Goal: Register for event/course: Sign up to attend an event or enroll in a course

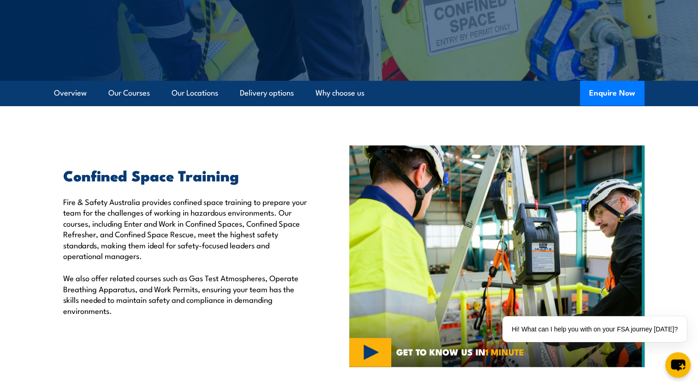
scroll to position [185, 0]
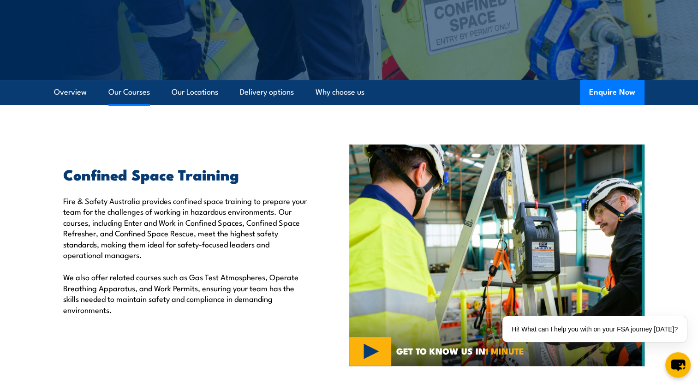
click at [116, 91] on link "Our Courses" at bounding box center [129, 92] width 42 height 24
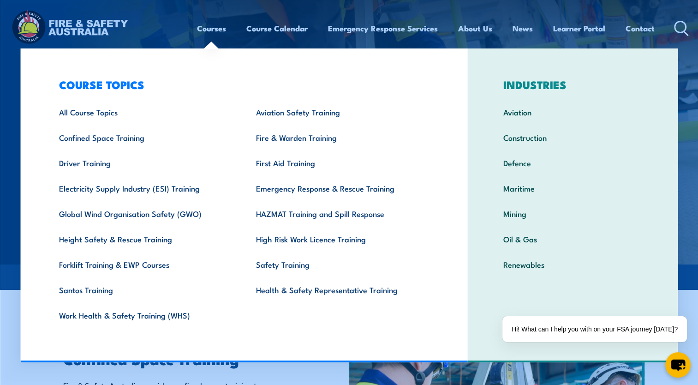
click at [210, 30] on link "Courses" at bounding box center [211, 28] width 29 height 24
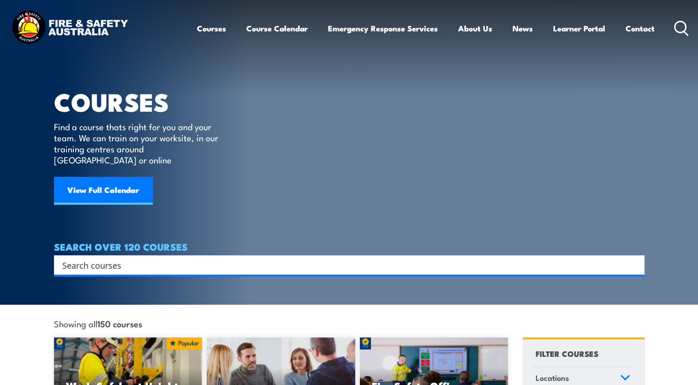
click at [210, 30] on link "Courses" at bounding box center [211, 28] width 29 height 24
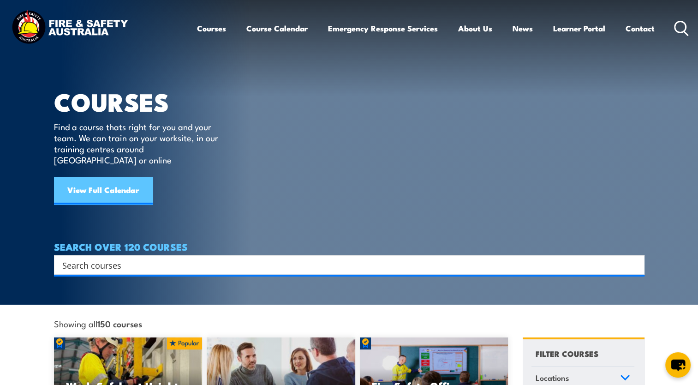
click at [123, 180] on link "View Full Calendar" at bounding box center [103, 191] width 99 height 28
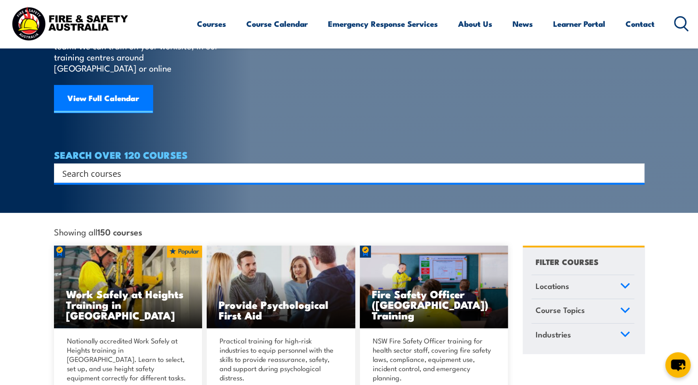
scroll to position [92, 0]
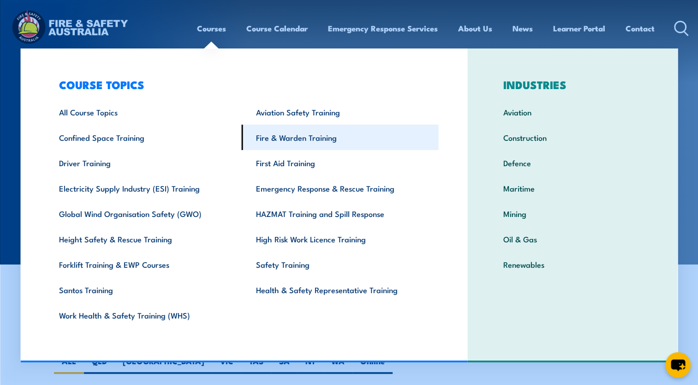
click at [303, 142] on link "Fire & Warden Training" at bounding box center [340, 137] width 197 height 25
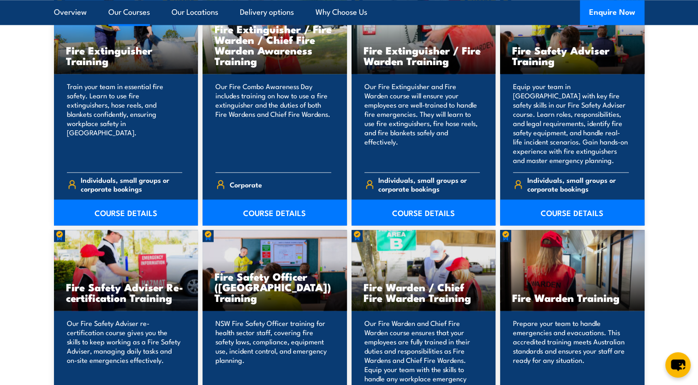
scroll to position [1062, 0]
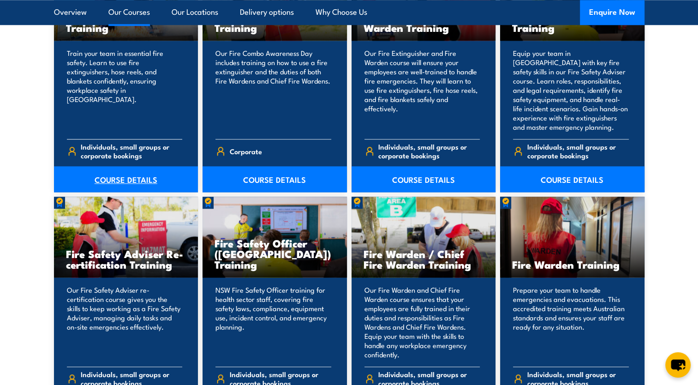
click at [120, 178] on link "COURSE DETAILS" at bounding box center [126, 179] width 144 height 26
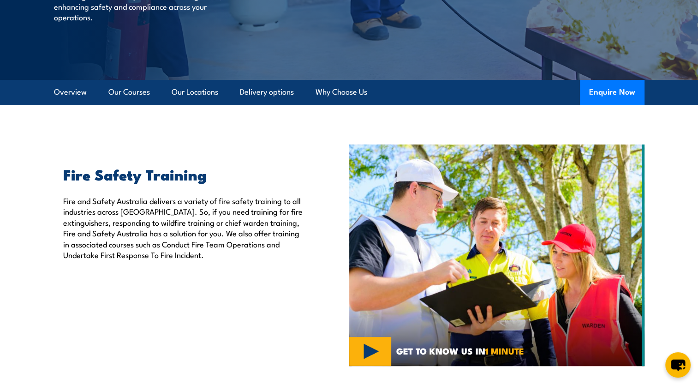
scroll to position [46, 0]
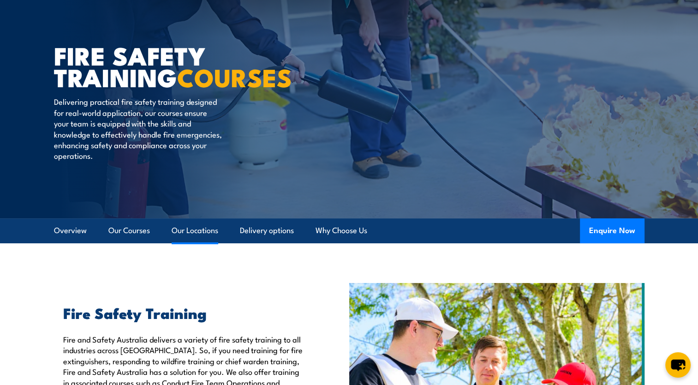
click at [197, 229] on link "Our Locations" at bounding box center [195, 230] width 47 height 24
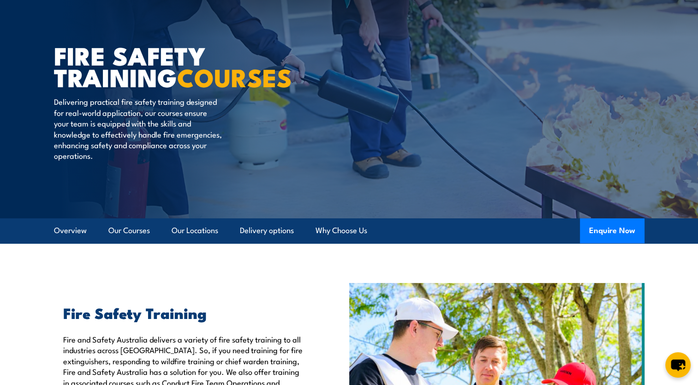
scroll to position [185, 0]
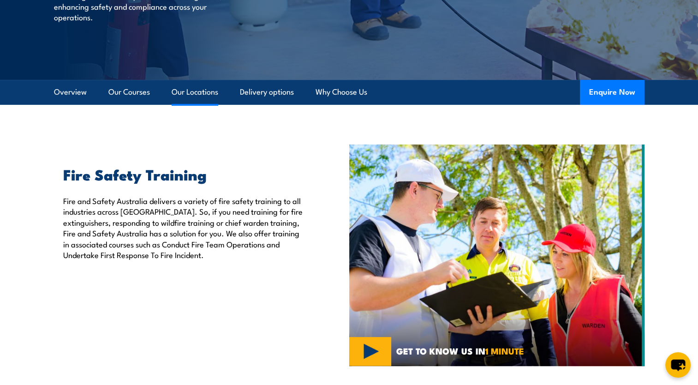
click at [195, 94] on link "Our Locations" at bounding box center [195, 92] width 47 height 24
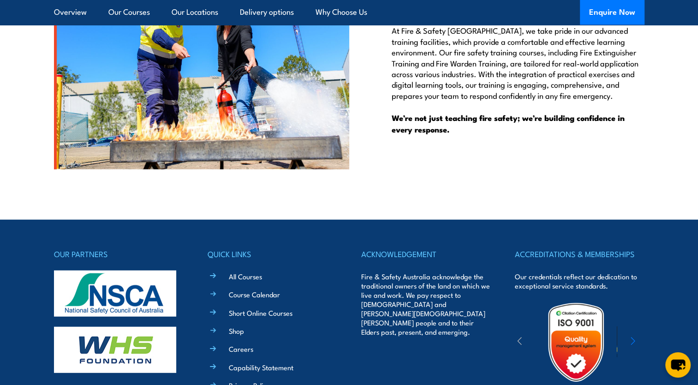
scroll to position [2493, 0]
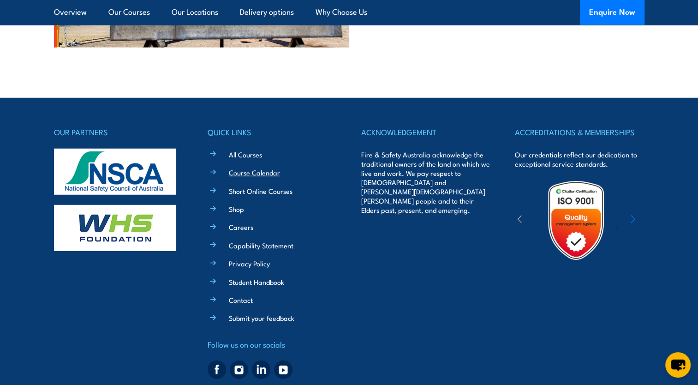
click at [260, 171] on link "Course Calendar" at bounding box center [254, 173] width 51 height 10
click at [267, 170] on link "Course Calendar" at bounding box center [254, 173] width 51 height 10
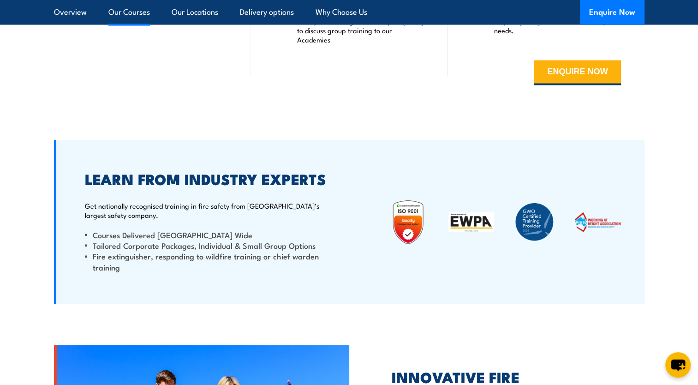
click at [130, 14] on link "Our Courses" at bounding box center [129, 12] width 42 height 24
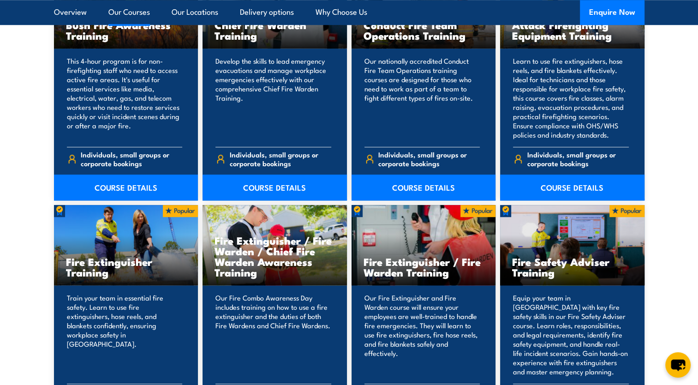
scroll to position [700, 0]
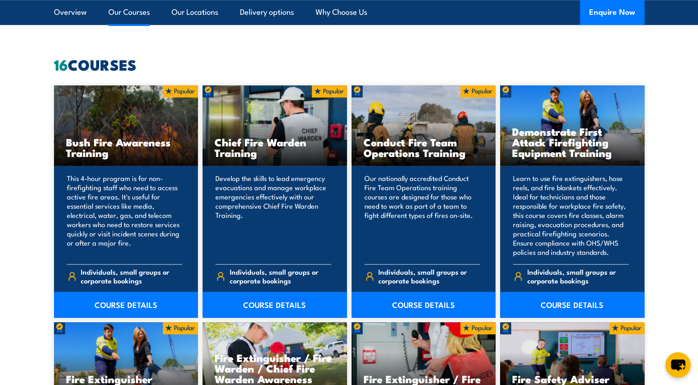
click at [130, 14] on link "Our Courses" at bounding box center [129, 12] width 42 height 24
click at [61, 16] on link "Overview" at bounding box center [70, 12] width 33 height 24
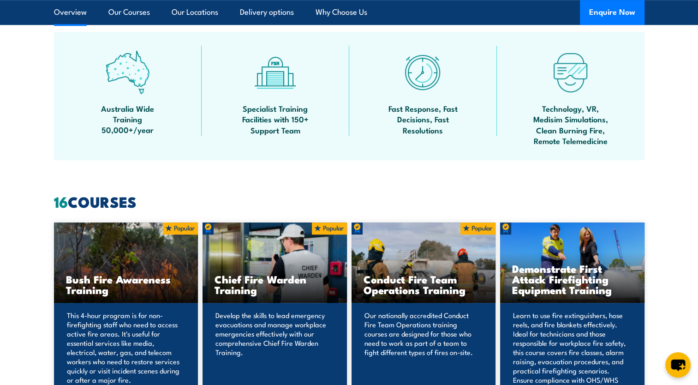
scroll to position [537, 0]
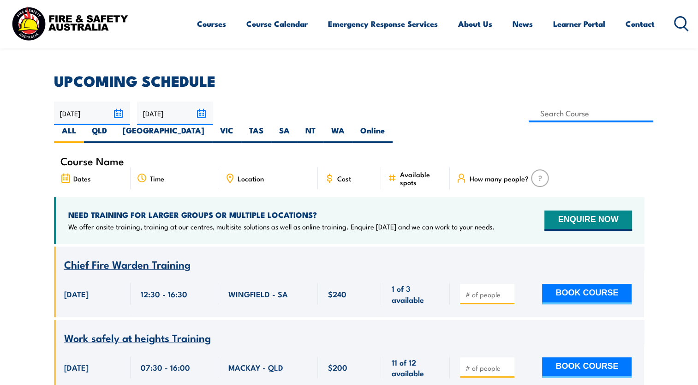
scroll to position [323, 0]
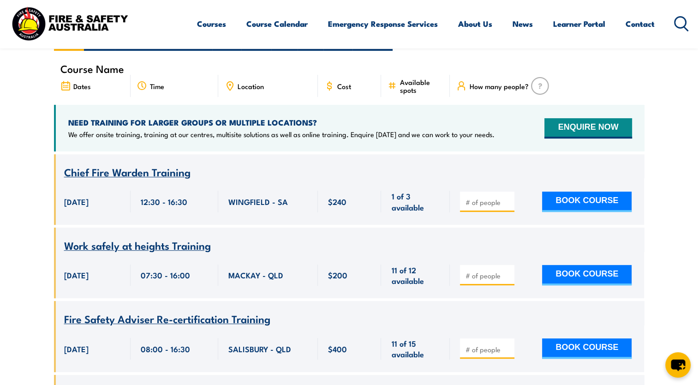
click at [242, 82] on span "Location" at bounding box center [251, 86] width 26 height 8
click at [230, 81] on icon at bounding box center [230, 86] width 10 height 10
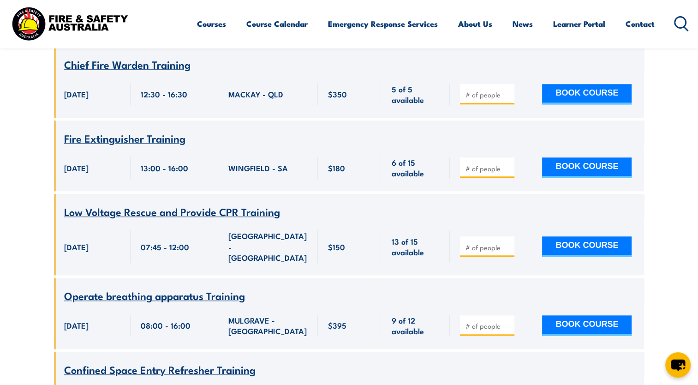
scroll to position [877, 0]
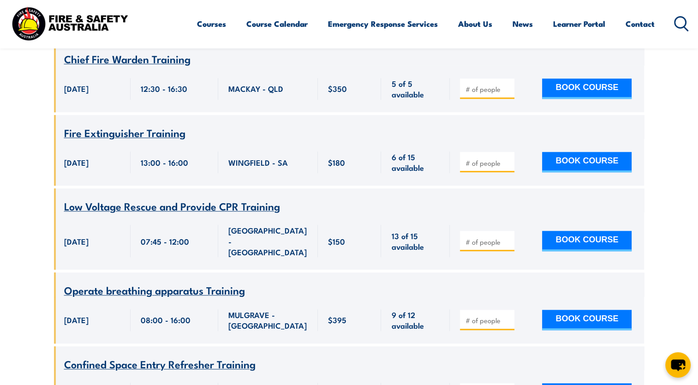
click at [683, 24] on icon at bounding box center [681, 23] width 15 height 15
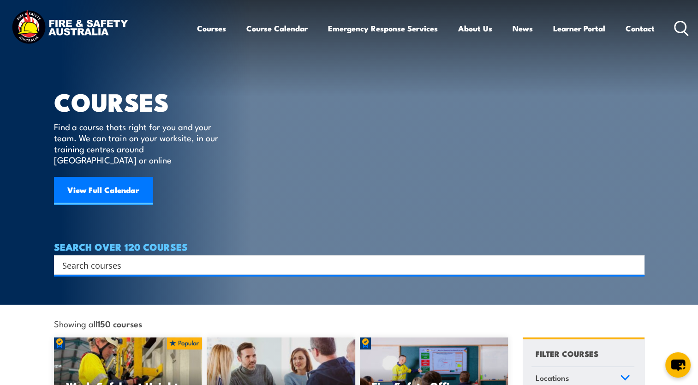
click at [103, 258] on input "Search input" at bounding box center [343, 265] width 562 height 14
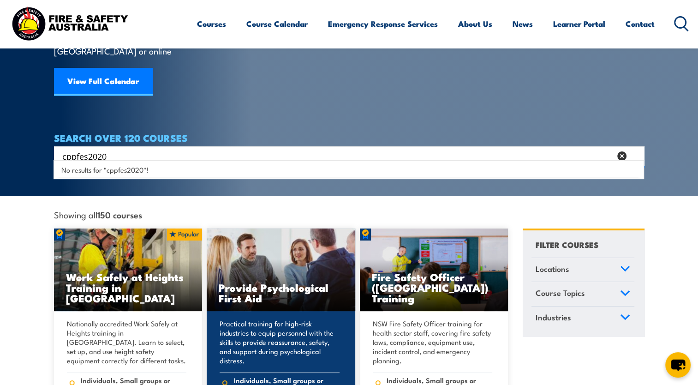
scroll to position [138, 0]
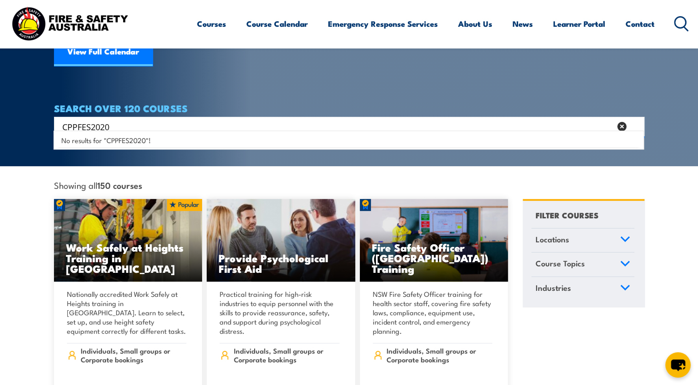
click at [129, 120] on input "CPPFES2020" at bounding box center [336, 127] width 549 height 14
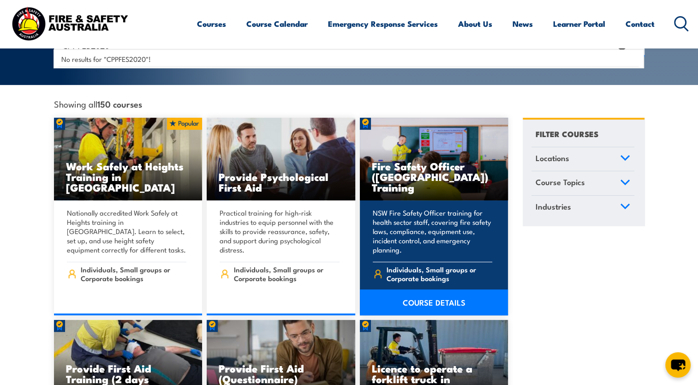
scroll to position [231, 0]
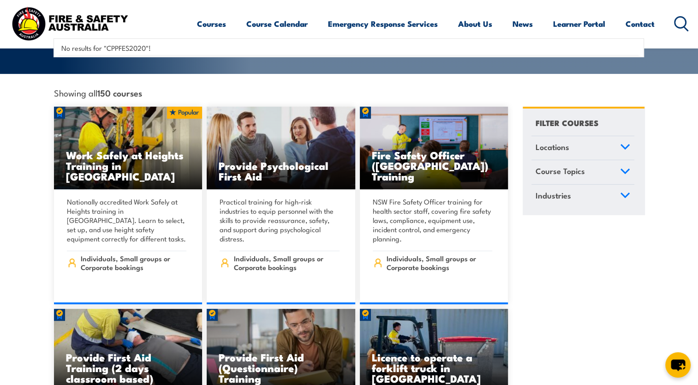
type input "CPPFES2020"
click at [622, 144] on icon at bounding box center [625, 147] width 10 height 6
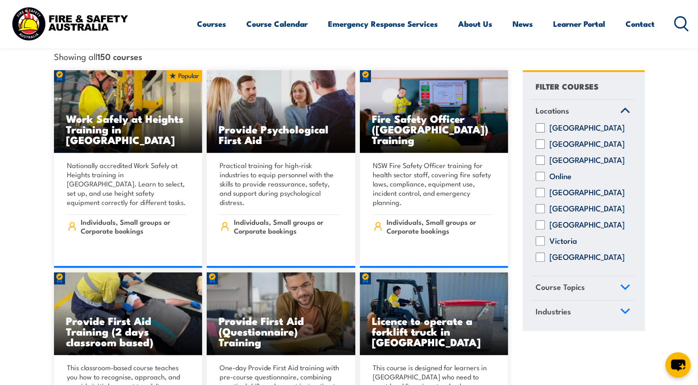
scroll to position [323, 0]
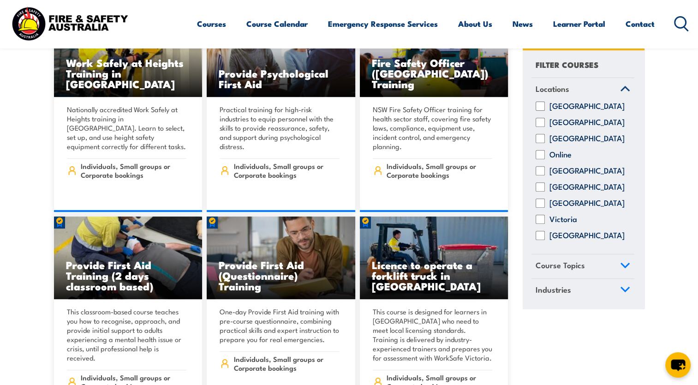
click at [550, 224] on label "Victoria" at bounding box center [564, 219] width 28 height 9
click at [545, 224] on input "Victoria" at bounding box center [540, 219] width 9 height 9
checkbox input "true"
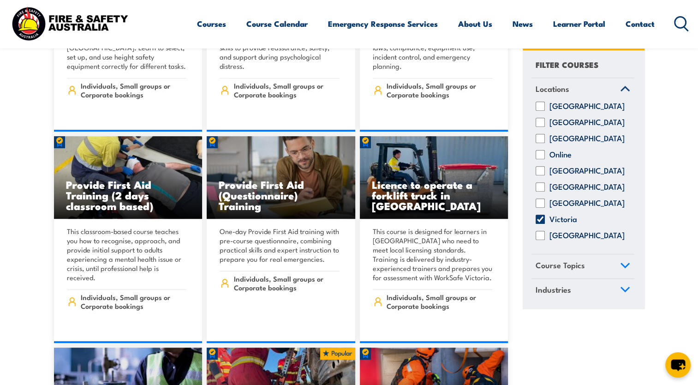
scroll to position [415, 0]
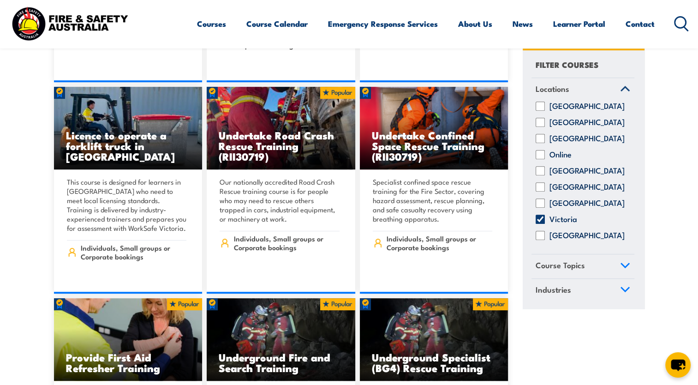
scroll to position [554, 0]
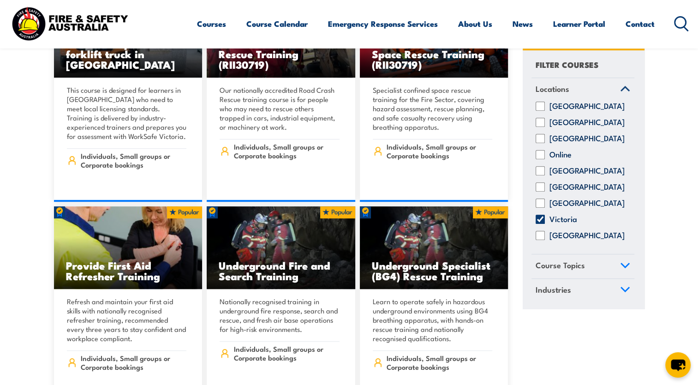
click at [565, 272] on span "Course Topics" at bounding box center [560, 265] width 49 height 12
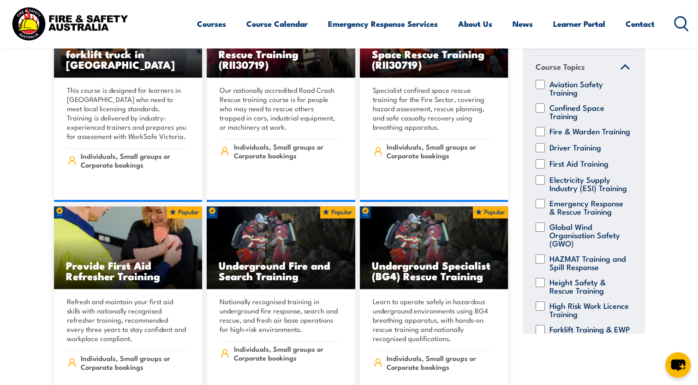
scroll to position [25, 0]
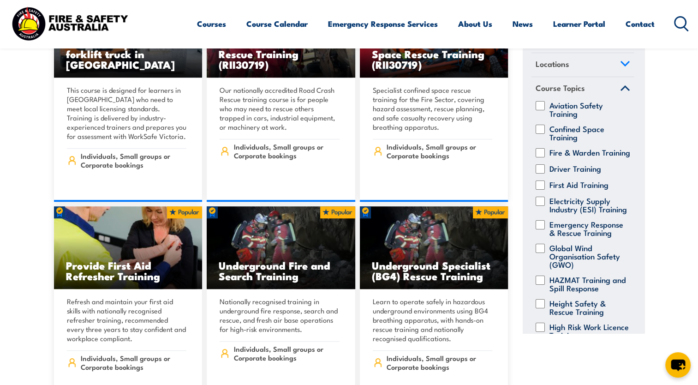
click at [566, 153] on label "Fire & Warden Training" at bounding box center [590, 152] width 81 height 9
click at [545, 153] on input "Fire & Warden Training" at bounding box center [540, 152] width 9 height 9
checkbox input "true"
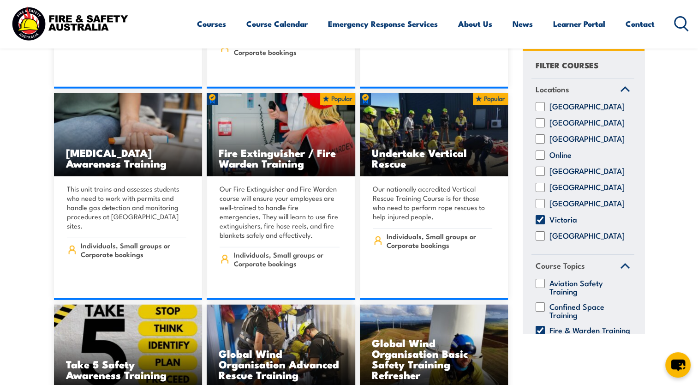
scroll to position [2493, 0]
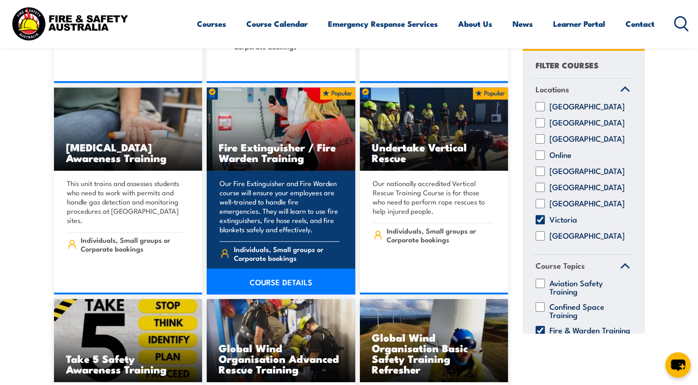
click at [276, 270] on link "COURSE DETAILS" at bounding box center [281, 282] width 149 height 26
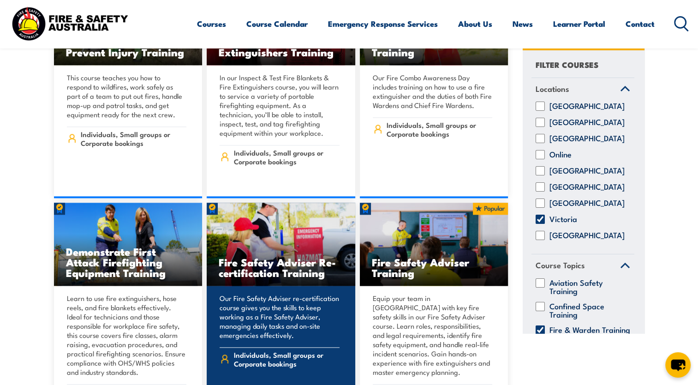
scroll to position [8217, 0]
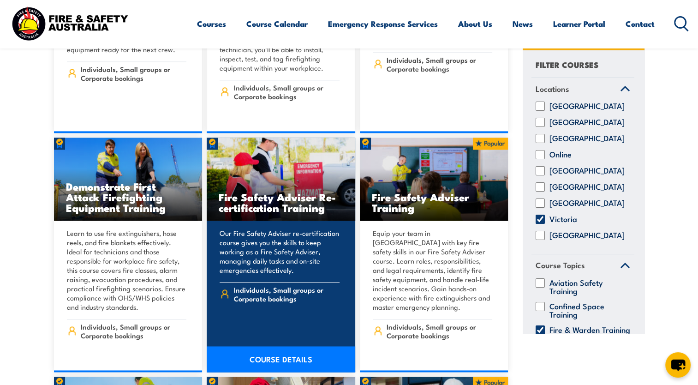
click at [291, 346] on link "COURSE DETAILS" at bounding box center [281, 359] width 149 height 26
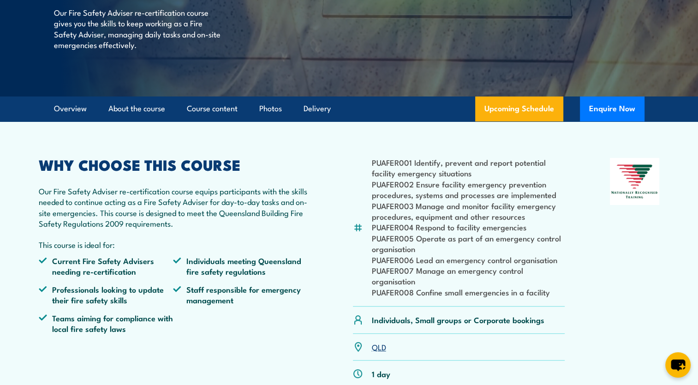
scroll to position [92, 0]
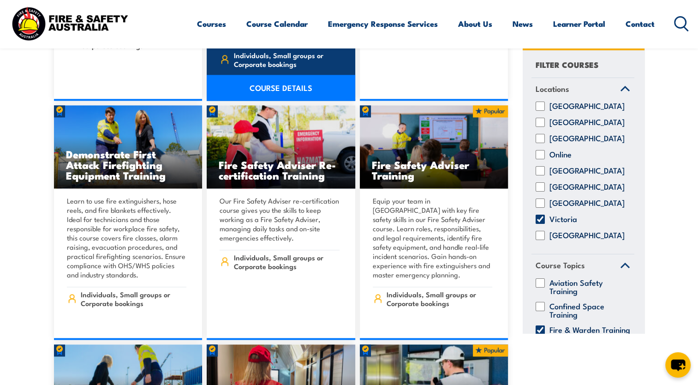
scroll to position [8211, 0]
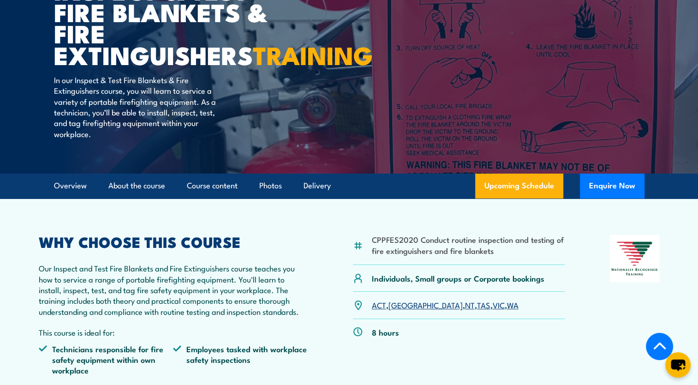
scroll to position [185, 0]
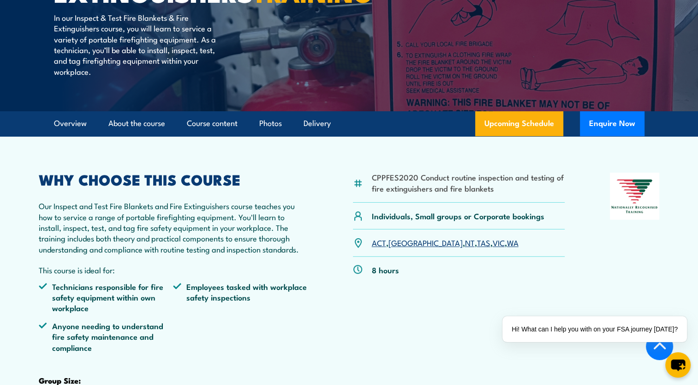
click at [493, 248] on link "VIC" at bounding box center [499, 242] width 12 height 11
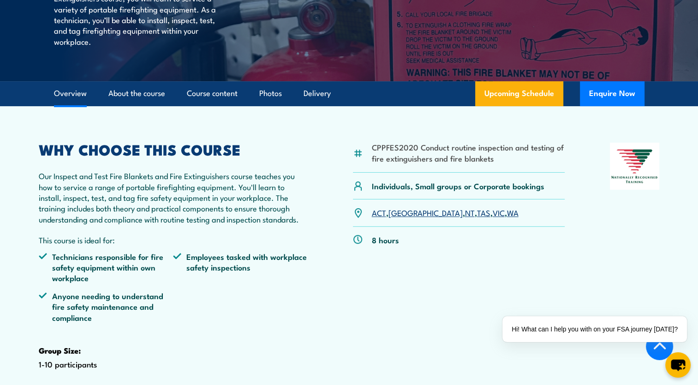
scroll to position [231, 0]
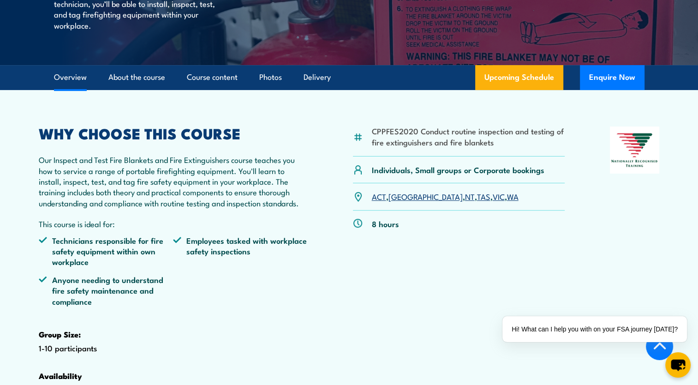
click at [493, 202] on link "VIC" at bounding box center [499, 196] width 12 height 11
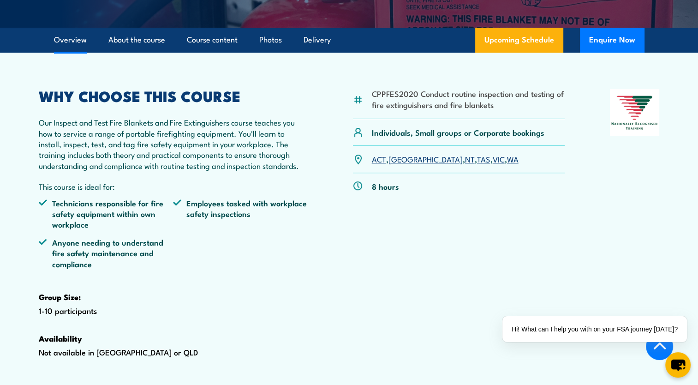
scroll to position [323, 0]
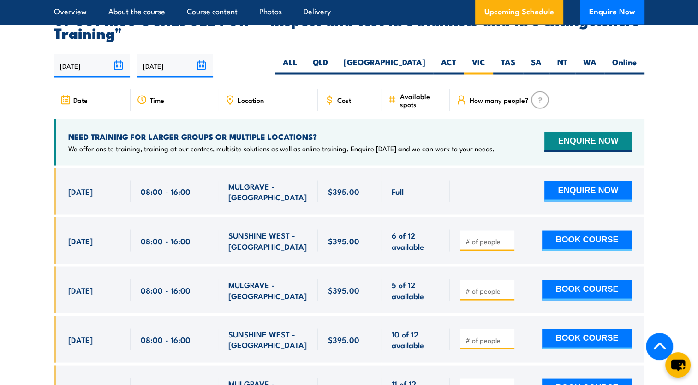
scroll to position [1668, 0]
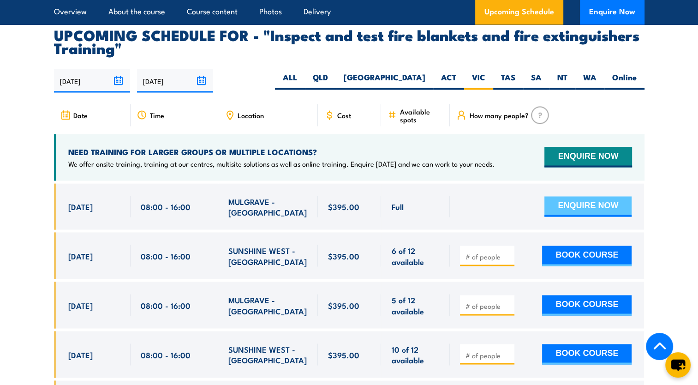
click at [595, 216] on button "ENQUIRE NOW" at bounding box center [588, 206] width 87 height 20
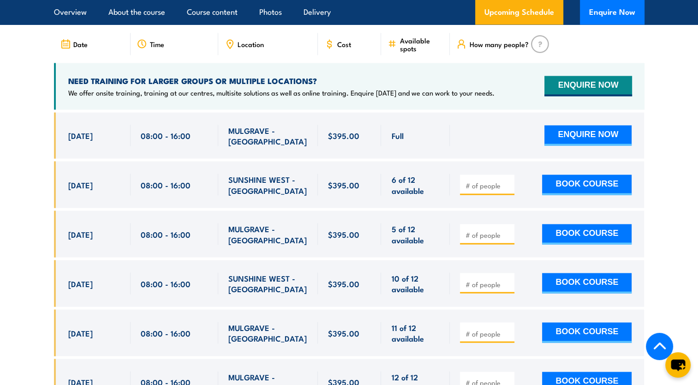
scroll to position [1760, 0]
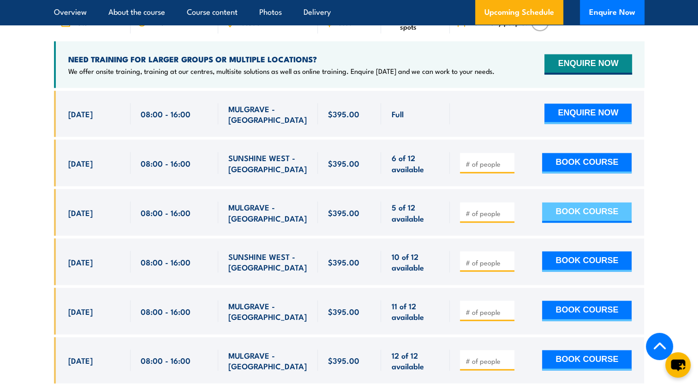
click at [563, 223] on button "BOOK COURSE" at bounding box center [587, 213] width 90 height 20
type input "1"
click at [507, 218] on input "1" at bounding box center [488, 213] width 46 height 9
click at [567, 223] on button "BOOK COURSE" at bounding box center [587, 213] width 90 height 20
